Goal: Check status: Check status

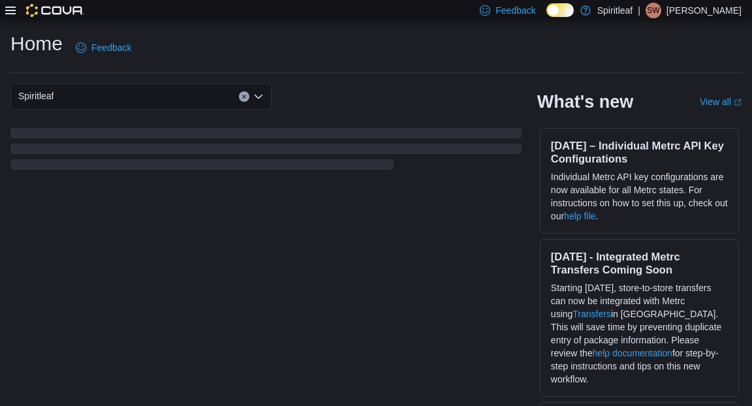
click at [10, 12] on icon at bounding box center [10, 10] width 10 height 10
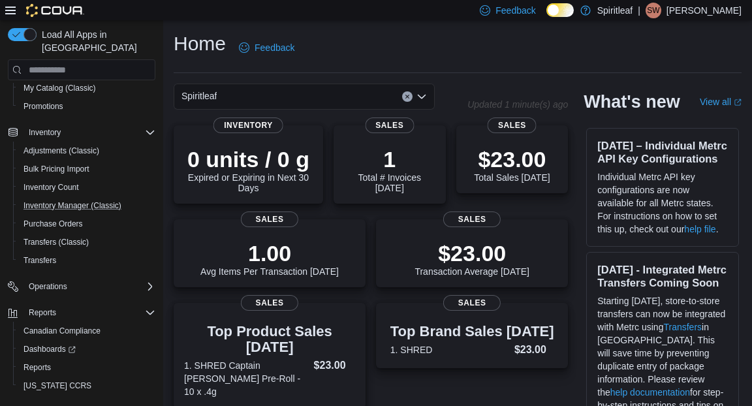
scroll to position [119, 0]
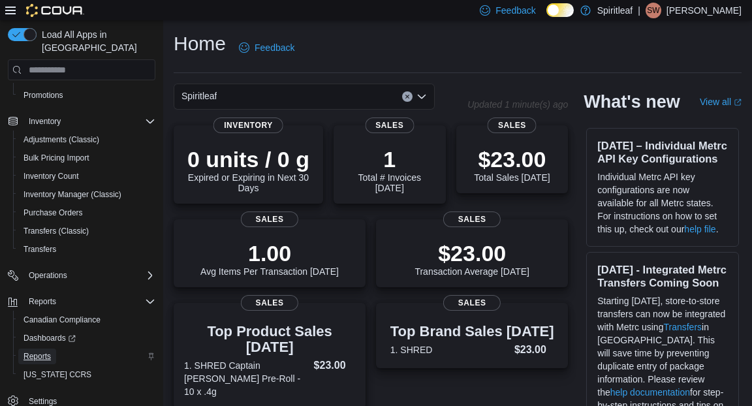
click at [44, 351] on span "Reports" at bounding box center [36, 356] width 27 height 10
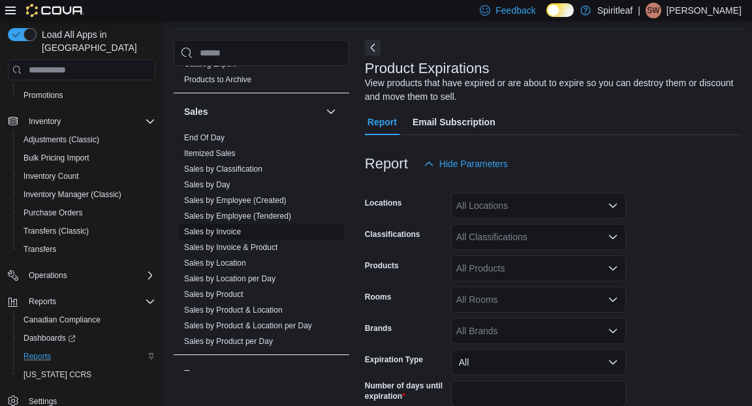
scroll to position [879, 0]
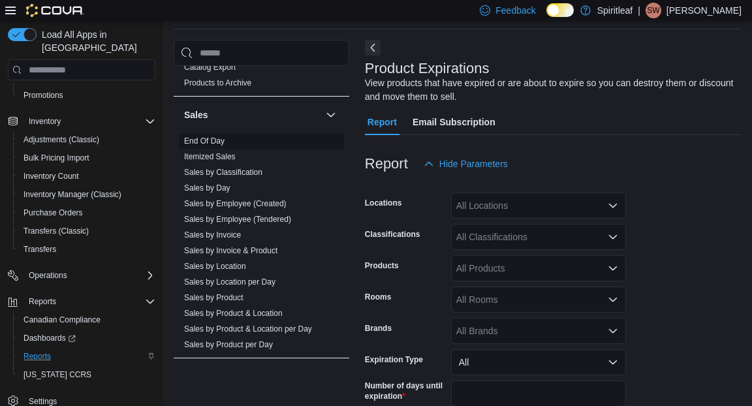
click at [207, 142] on link "End Of Day" at bounding box center [204, 140] width 40 height 9
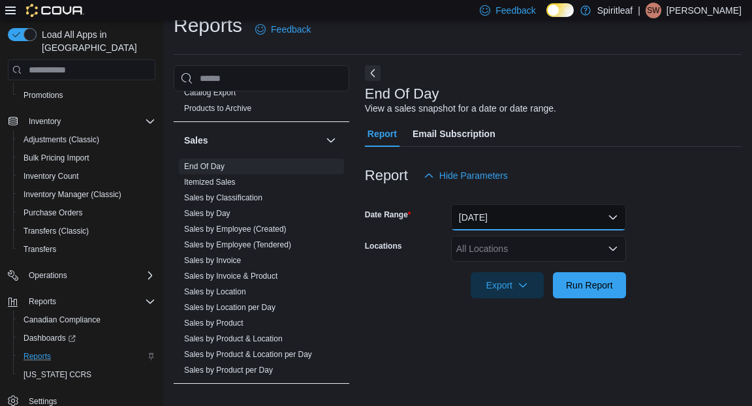
click at [489, 214] on button "[DATE]" at bounding box center [538, 217] width 175 height 26
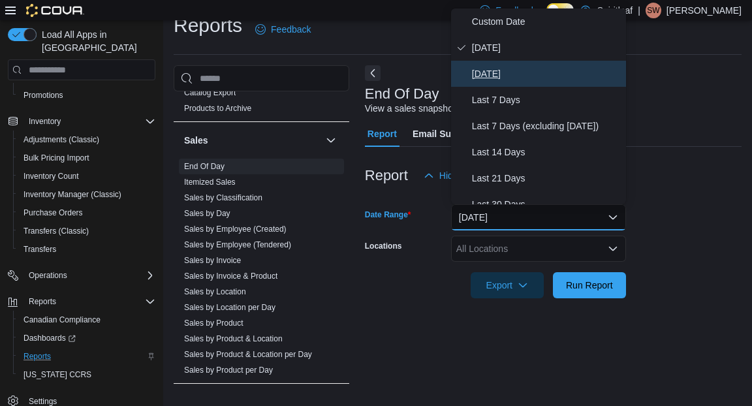
click at [506, 82] on button "[DATE]" at bounding box center [538, 74] width 175 height 26
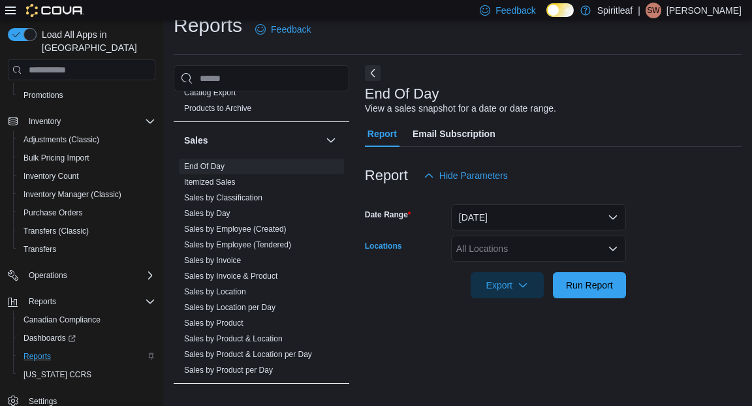
click at [506, 256] on div "All Locations" at bounding box center [538, 249] width 175 height 26
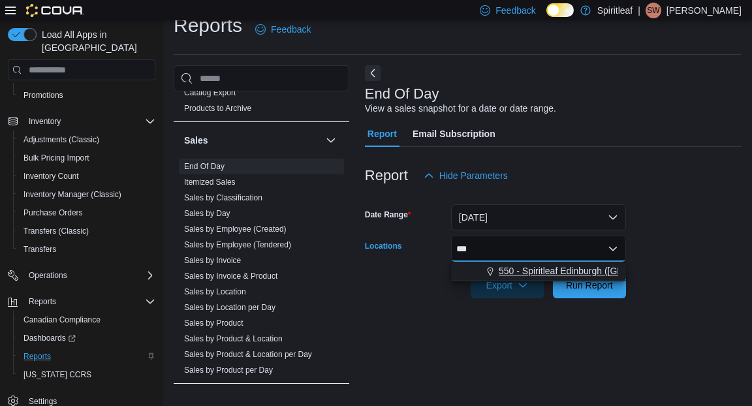
type input "***"
click at [542, 270] on span "550 - Spiritleaf Edinburgh ([GEOGRAPHIC_DATA])" at bounding box center [602, 270] width 207 height 13
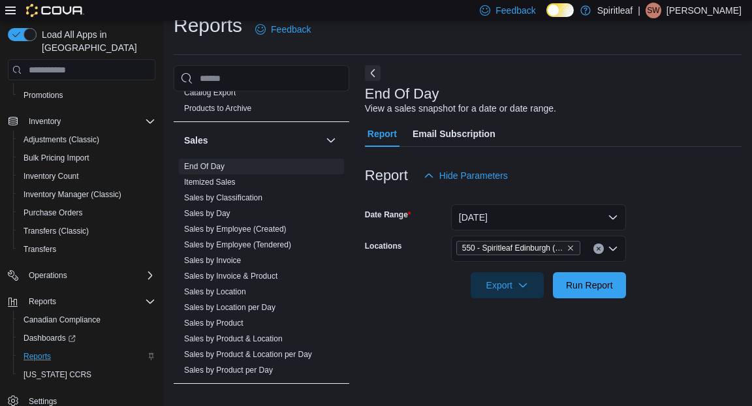
click at [669, 270] on div at bounding box center [553, 267] width 377 height 10
click at [603, 290] on span "Run Report" at bounding box center [589, 284] width 47 height 13
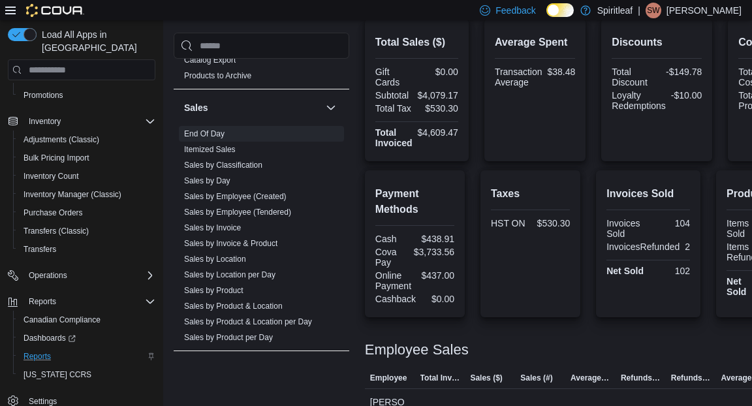
scroll to position [314, 0]
